Goal: Communication & Community: Answer question/provide support

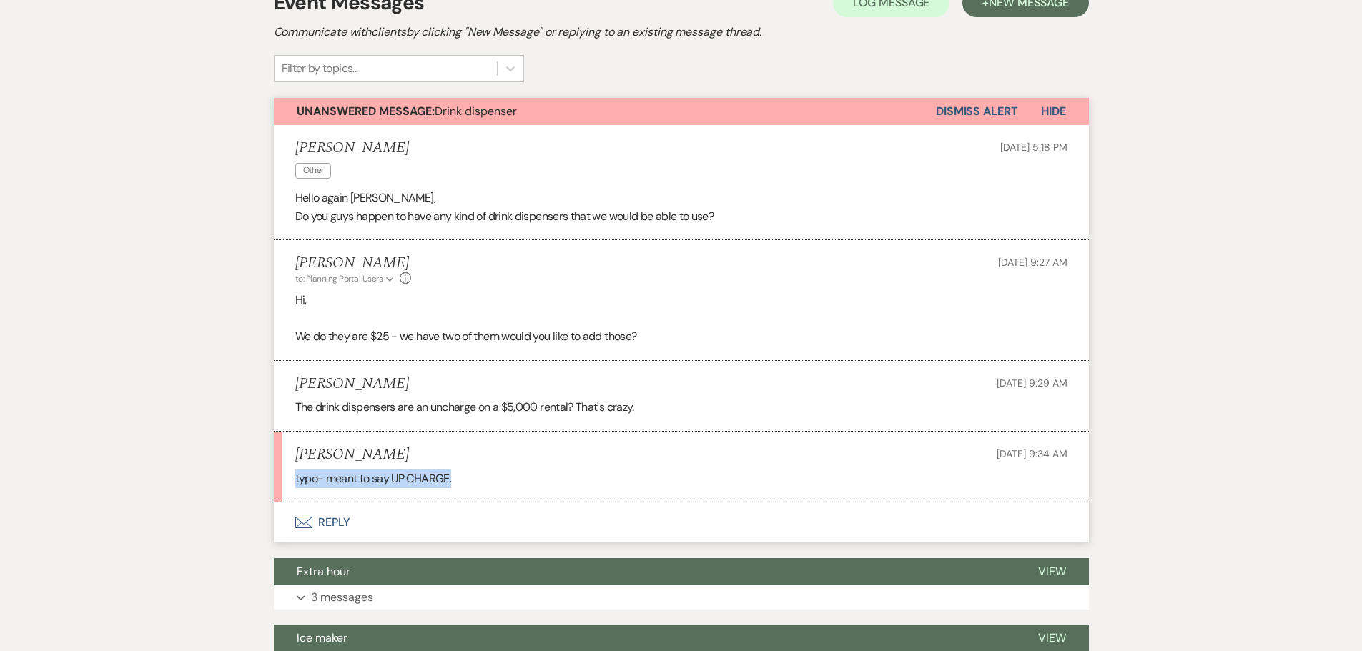
drag, startPoint x: 296, startPoint y: 483, endPoint x: 541, endPoint y: 483, distance: 245.2
click at [541, 483] on p "typo- meant to say UP CHARGE." at bounding box center [681, 479] width 772 height 19
click at [332, 519] on button "Envelope Reply" at bounding box center [681, 523] width 815 height 40
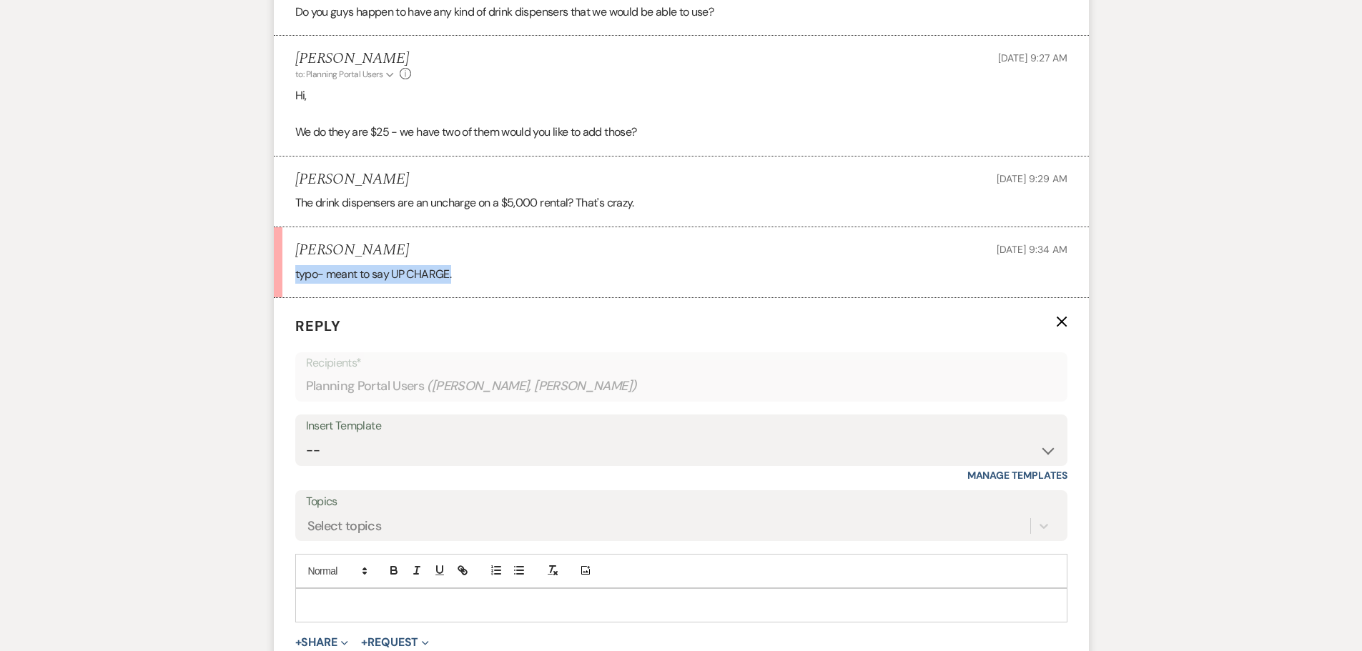
scroll to position [630, 0]
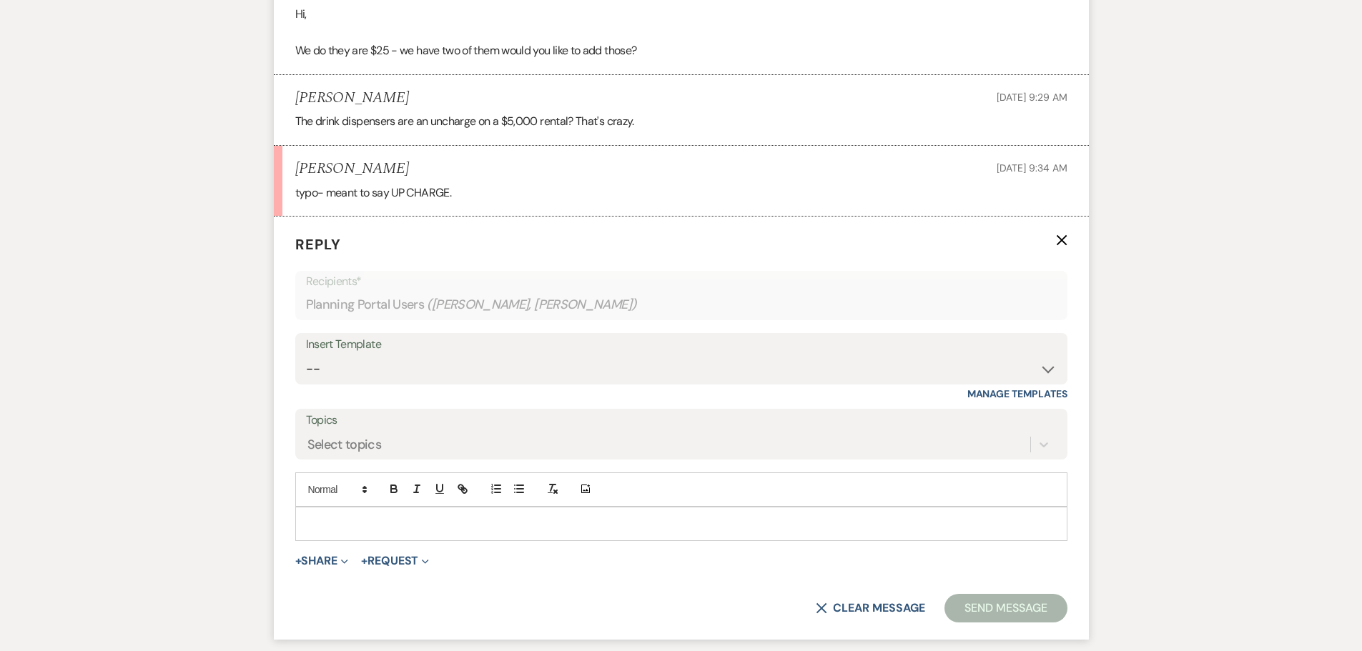
click at [408, 527] on p at bounding box center [681, 524] width 749 height 16
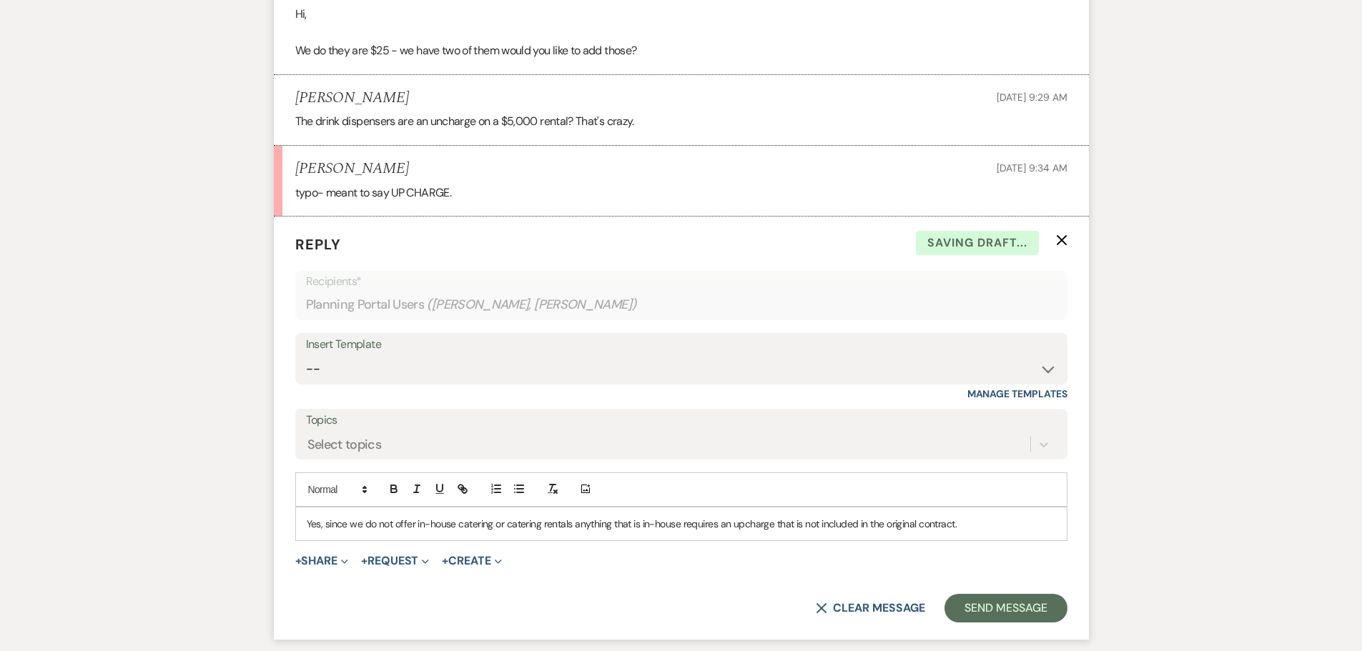
click at [992, 520] on p "Yes, since we do not offer in-house catering or catering rentals anything that …" at bounding box center [681, 524] width 749 height 16
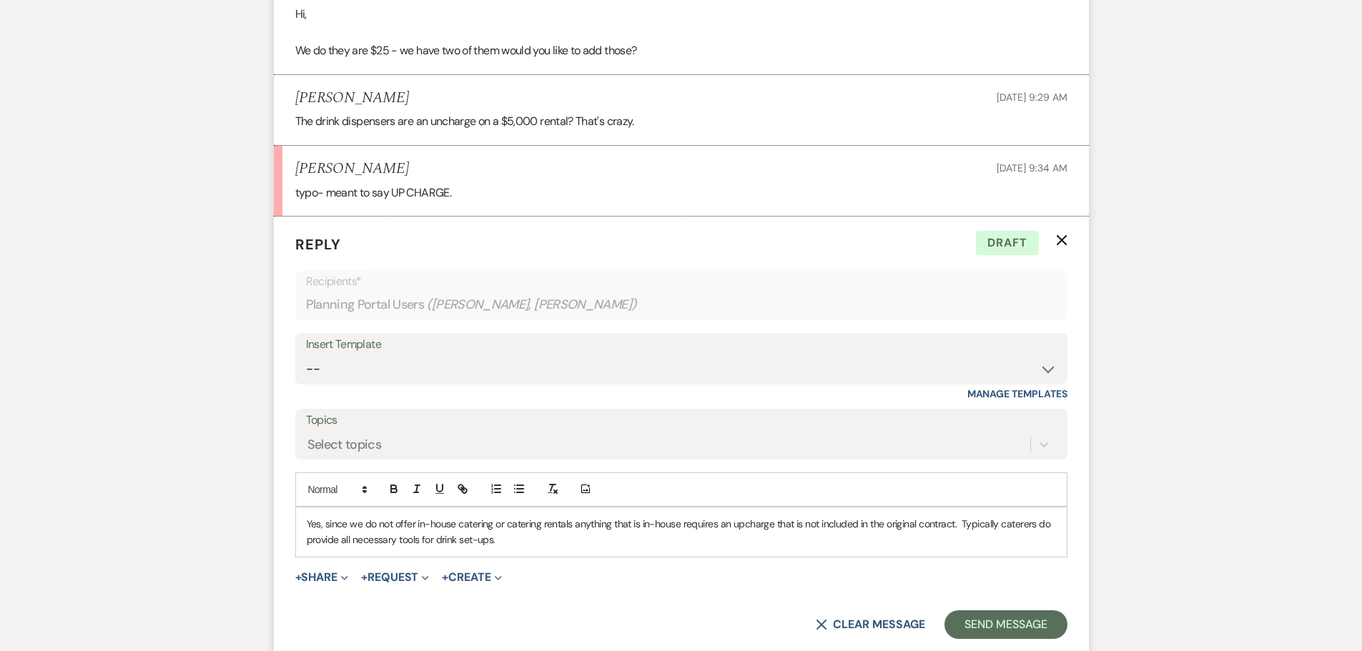
click at [640, 525] on p "Yes, since we do not offer in-house catering or catering rentals anything that …" at bounding box center [681, 532] width 749 height 32
click at [651, 540] on p "Yes, since we do not offer in-house catering or catering rentals anything that …" at bounding box center [681, 532] width 749 height 32
drag, startPoint x: 681, startPoint y: 523, endPoint x: 640, endPoint y: 530, distance: 41.3
click at [640, 530] on p "Yes, since we do not offer in-house catering or catering rentals anything that …" at bounding box center [681, 532] width 749 height 32
click at [581, 548] on p "Yes, since we do not offer in-house catering or catering rentals anything that …" at bounding box center [681, 532] width 749 height 32
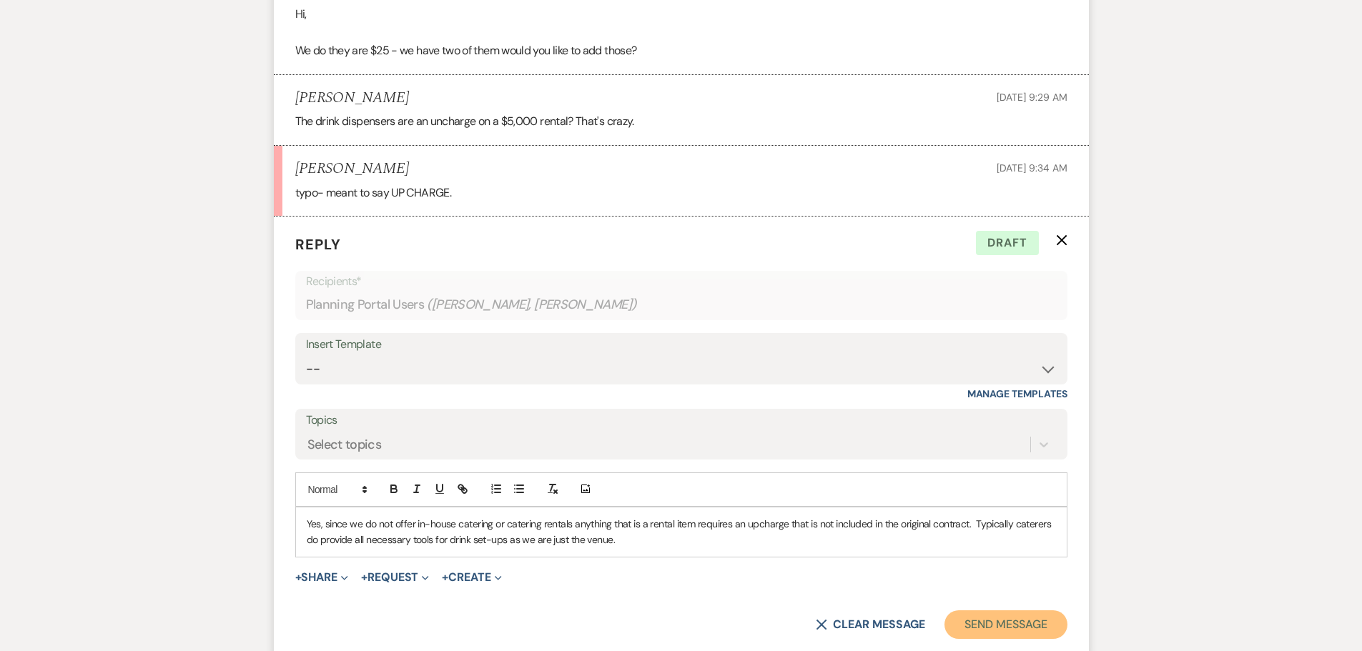
click at [1048, 631] on button "Send Message" at bounding box center [1006, 625] width 122 height 29
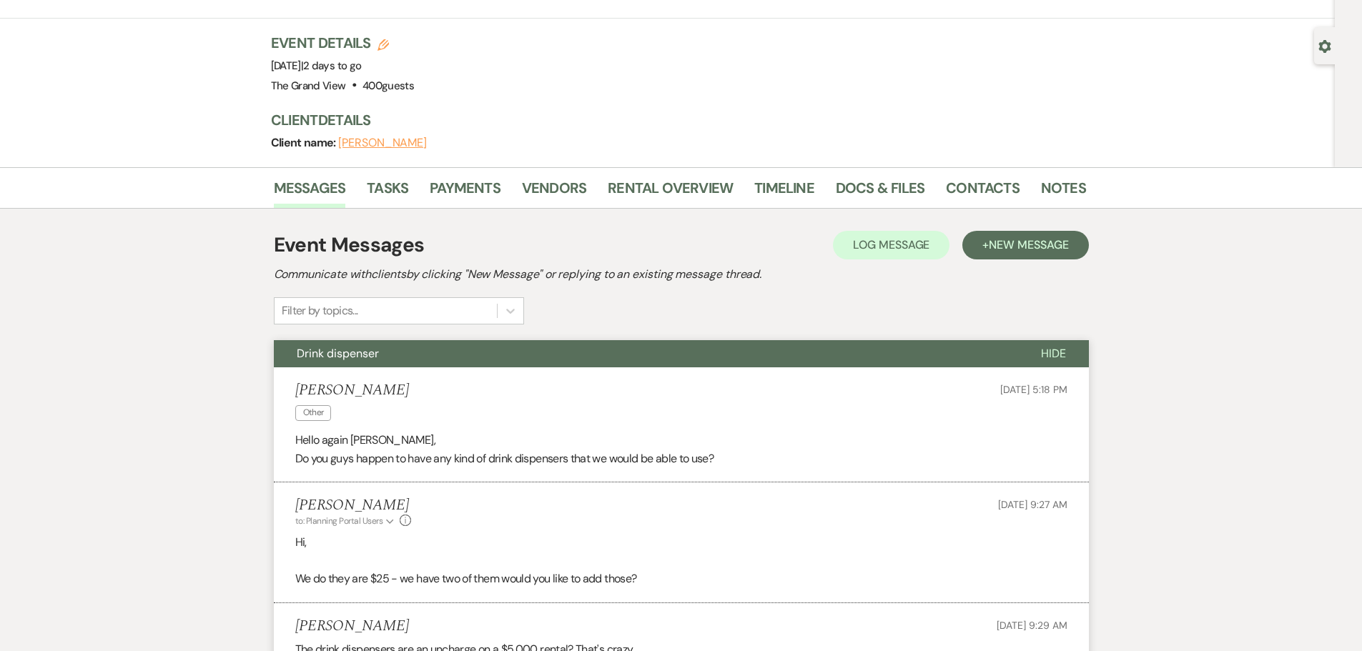
scroll to position [58, 0]
